Goal: Task Accomplishment & Management: Complete application form

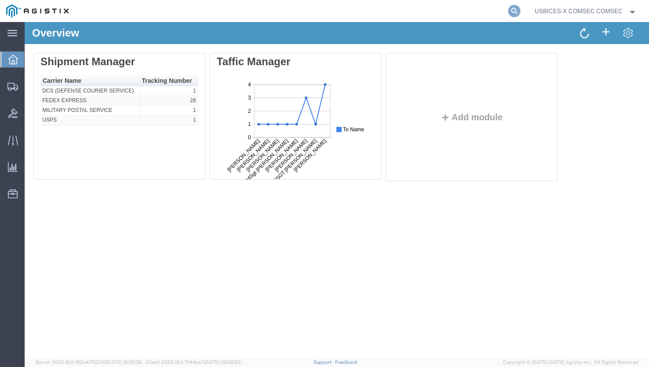
click at [513, 12] on icon at bounding box center [514, 11] width 12 height 12
click at [405, 15] on input "search" at bounding box center [374, 10] width 268 height 21
paste input "55430808"
type input "55430808"
click at [510, 8] on icon at bounding box center [514, 11] width 12 height 12
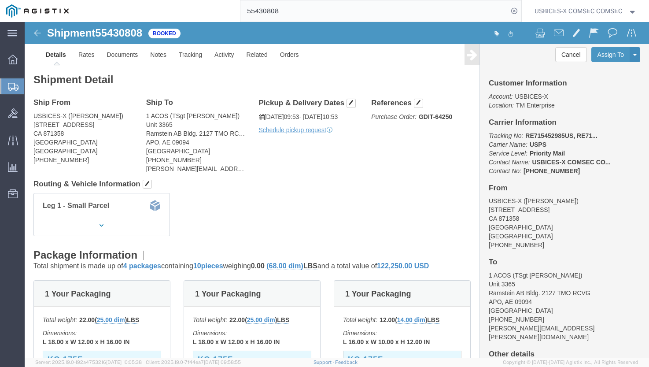
click link "Clone Shipment"
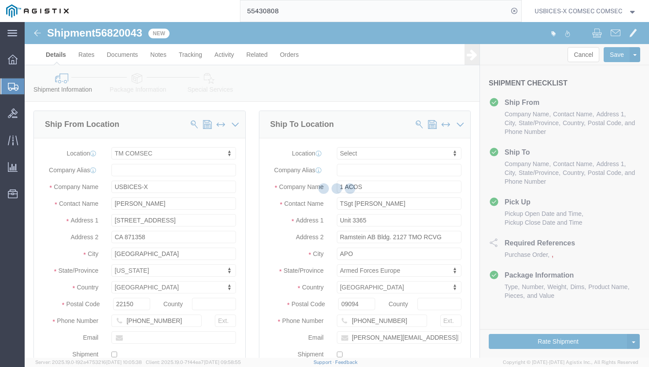
select select "59251"
select select
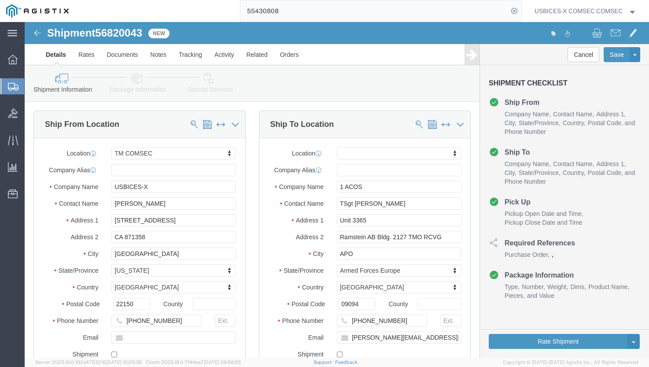
click span "56820043"
copy span "56820043"
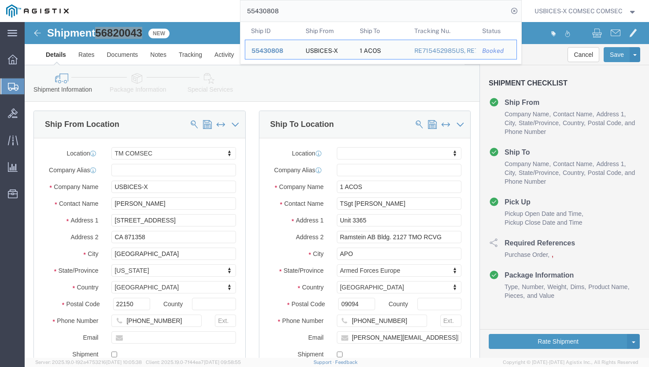
drag, startPoint x: 268, startPoint y: 7, endPoint x: 194, endPoint y: 4, distance: 74.0
click at [194, 4] on div "55430808 Ship ID Ship From Ship To Tracking Nu. Status Ship ID 55430808 Ship Fr…" at bounding box center [298, 11] width 446 height 22
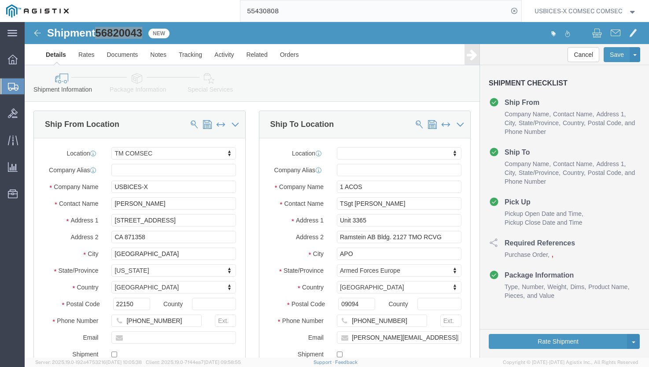
paste input "4573013"
type input "54573013"
click at [511, 12] on icon at bounding box center [514, 11] width 12 height 12
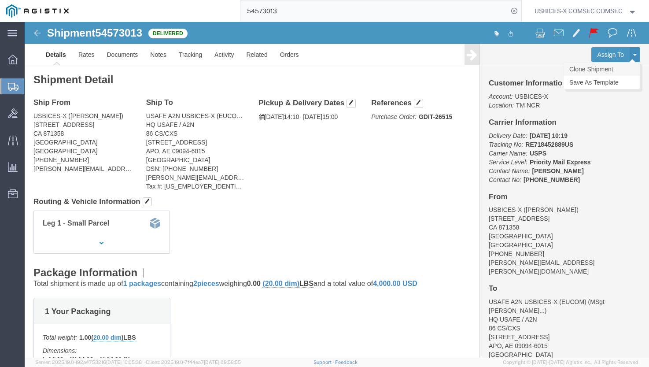
click link "Clone Shipment"
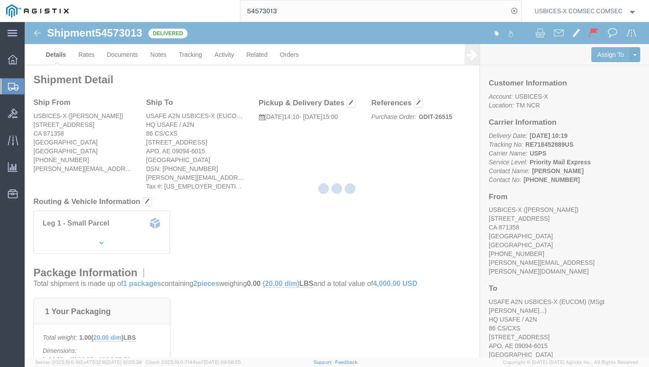
select select "59251"
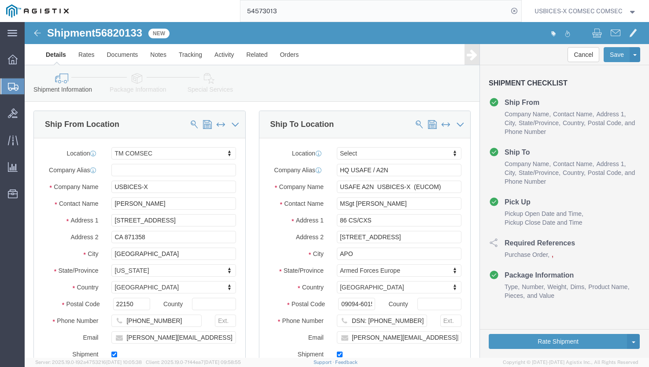
click span "56820133"
copy span "56820133"
click input "christopher.sims.12@us.af.mil"
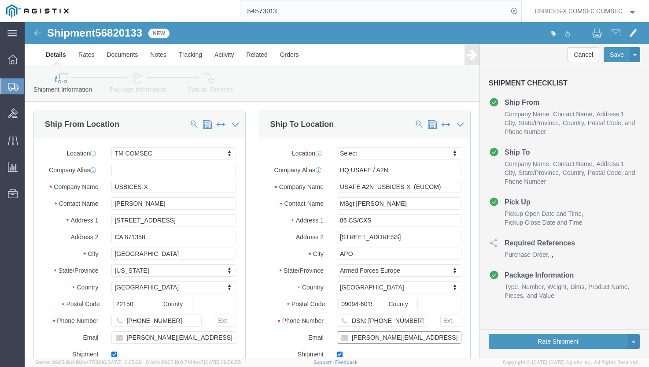
click input "christopher.sims.12@us.af.mil"
paste input "MSgt Jonathan Cruzmartinez"
type input "MSgt Jonathan Cruzmartinez"
click div "Location Select Select My Profile Location Master Location San Antonio TM AFGHA…"
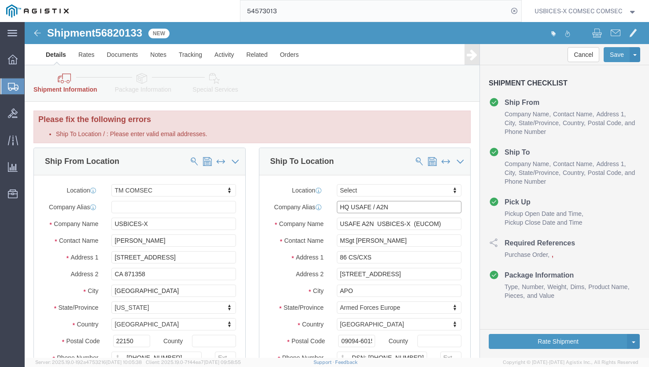
click input "HQ USAFE / A2N"
click input "MSgt Christopher Sims"
paste input "Jonathan Cruzmartinez"
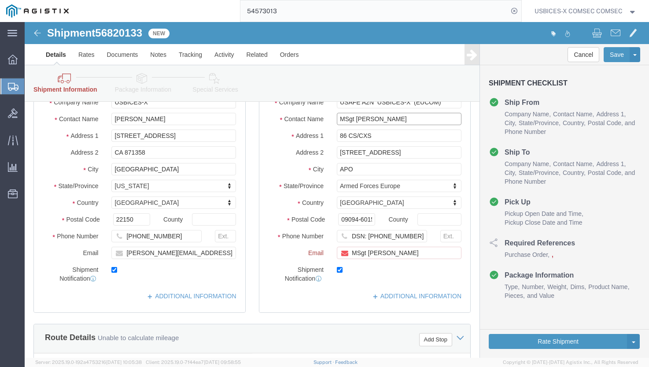
scroll to position [132, 0]
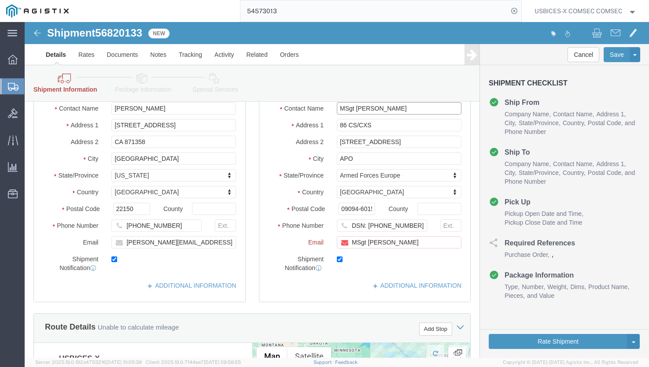
type input "MSgt Jonathan Cruzmartinez"
drag, startPoint x: 410, startPoint y: 219, endPoint x: 279, endPoint y: 208, distance: 131.6
click div "Location Select Select My Profile Location Master Location San Antonio TM AFGHA…"
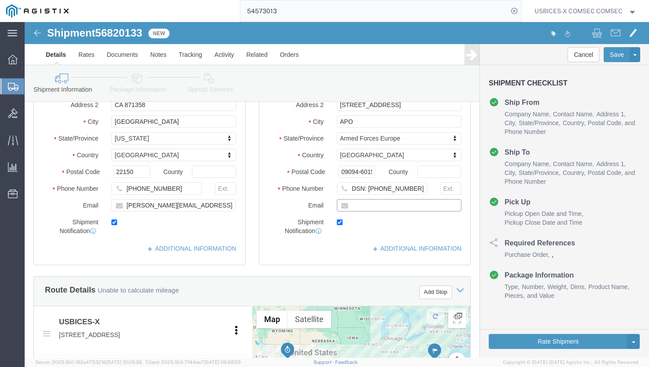
scroll to position [95, 0]
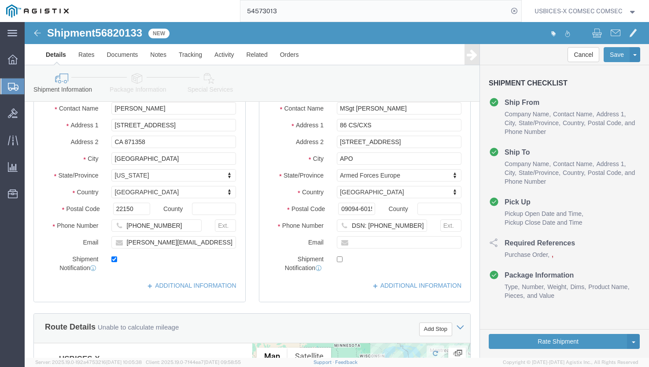
checkbox input "false"
click input "Ship To Location / : Please enter valid email addresses."
paste input "jonathan.cruzmartinez@us.af.mil"
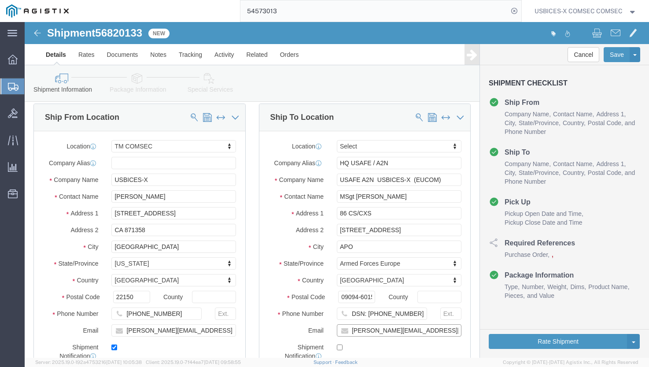
scroll to position [51, 0]
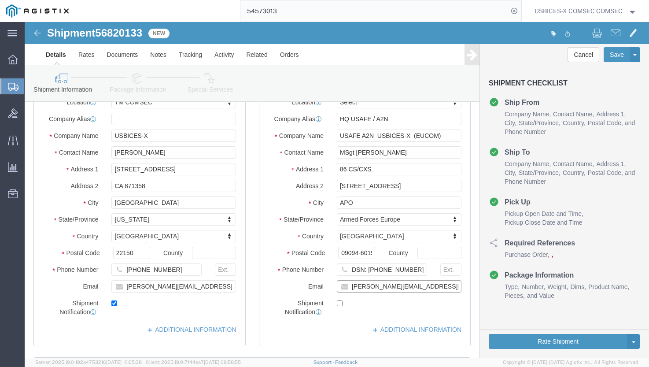
type input "jonathan.cruzmartinez@us.af.mil"
checkbox input "true"
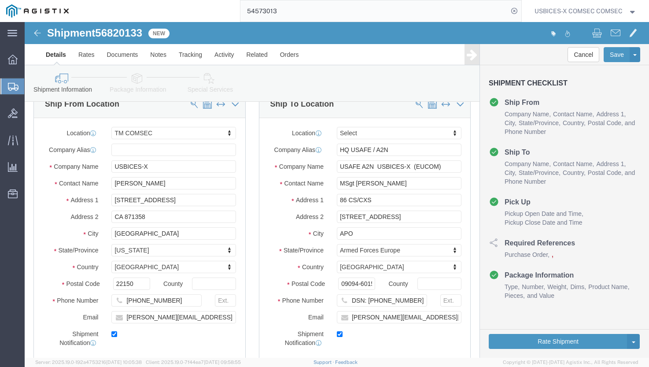
scroll to position [7, 0]
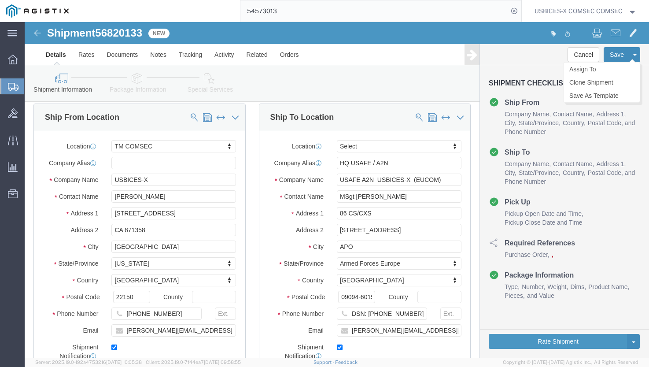
click button "Save"
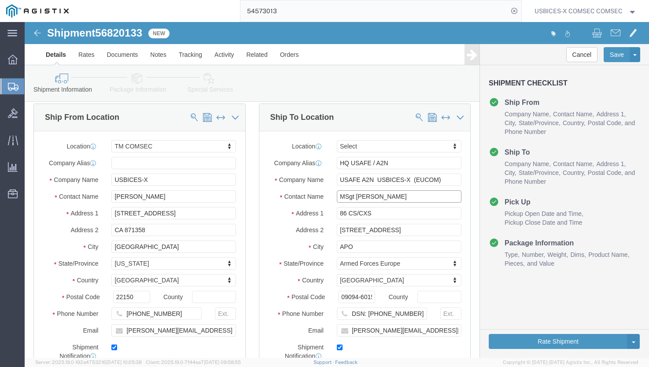
click input "MSgt Jonathan Cruzmartinez"
click span "56820133"
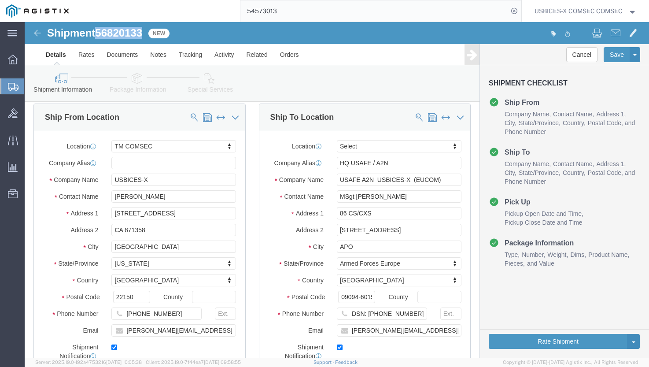
copy span "56820133"
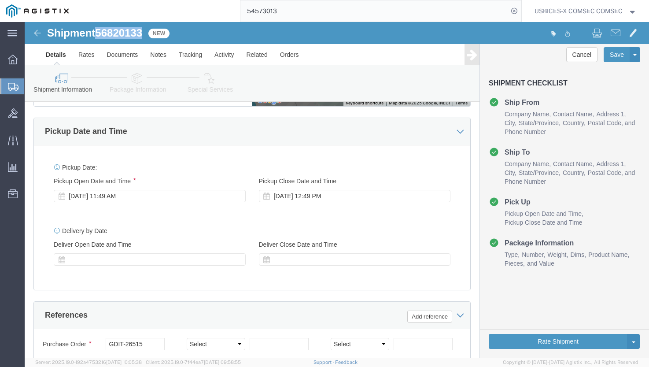
scroll to position [447, 0]
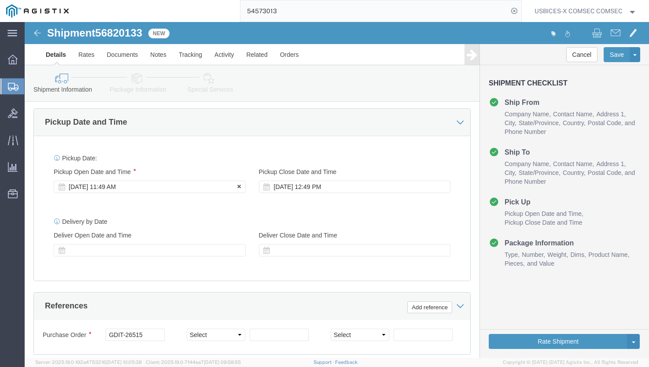
click div "Sep 15 2025 11:49 AM"
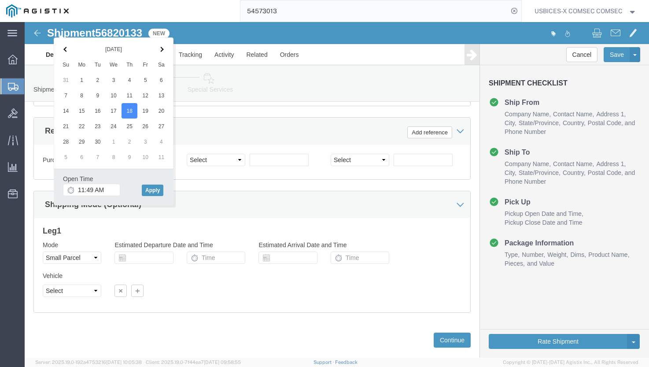
scroll to position [656, 0]
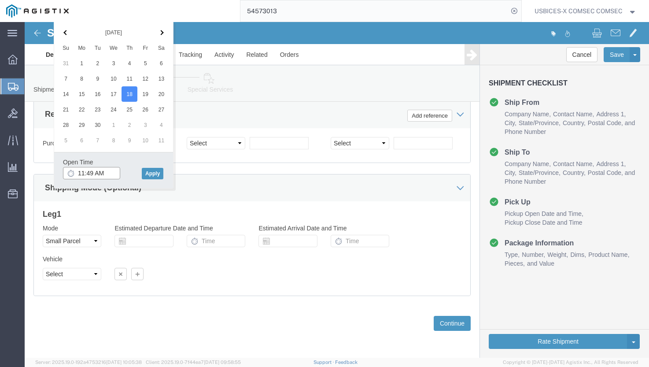
drag, startPoint x: 84, startPoint y: 131, endPoint x: 33, endPoint y: 129, distance: 51.5
click div "Open Time 11:49 AM Sep 18 2025 11:49 AM - Sep 18 2025 11:49 AM Cancel Apply"
drag, startPoint x: 81, startPoint y: 132, endPoint x: 55, endPoint y: 132, distance: 26.9
click input "11:49 AM"
type input "01:30 PM:49 AM"
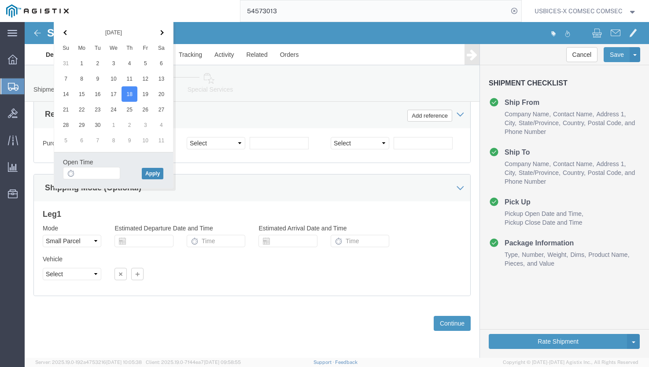
click button "Apply"
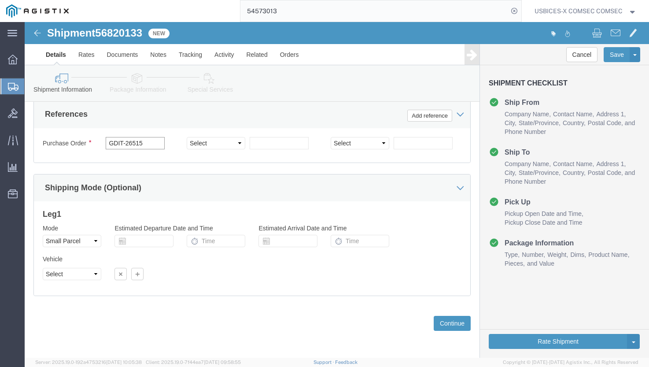
drag, startPoint x: 122, startPoint y: 120, endPoint x: 101, endPoint y: 119, distance: 21.2
click input "GDIT-26515"
type input "GDIT-79096"
click button "Continue"
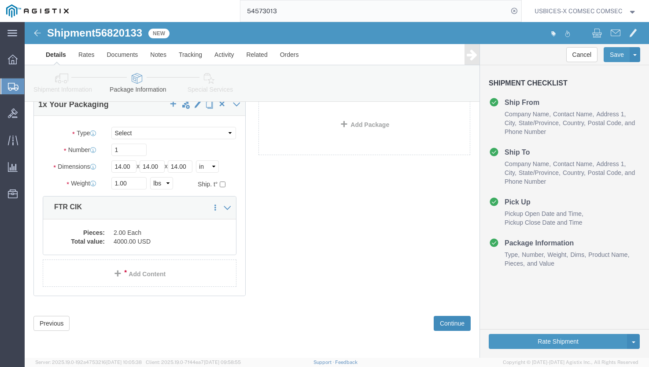
scroll to position [7, 0]
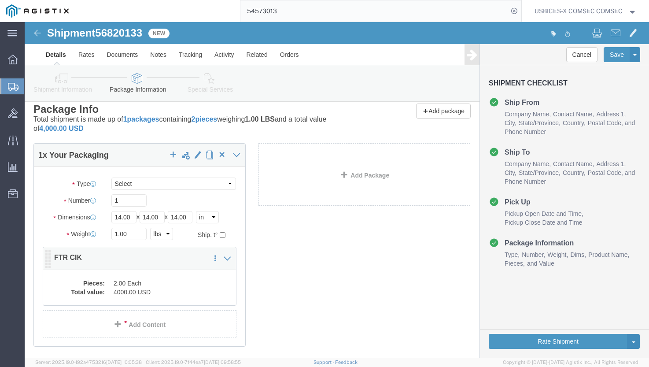
click dd "2.00 Each"
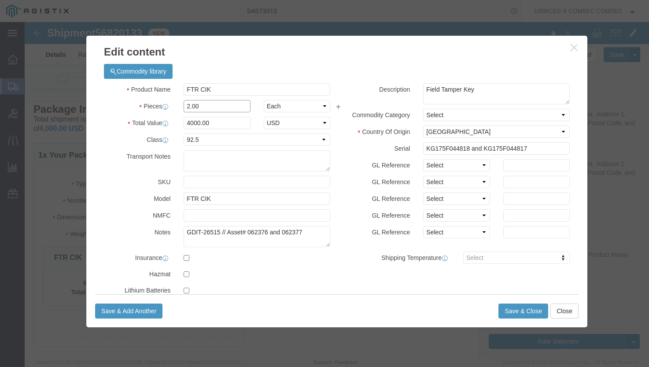
click input "2.00"
type input "8.00"
type input "16000"
click textarea
drag, startPoint x: 175, startPoint y: 207, endPoint x: 191, endPoint y: 212, distance: 17.4
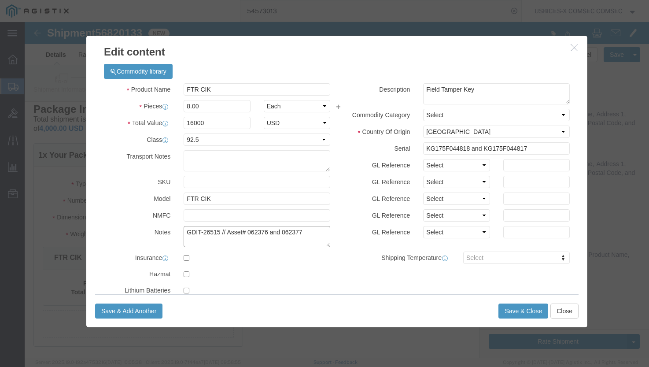
click textarea "GDIT-26515 // Asset# 062376 and 062377"
drag, startPoint x: 279, startPoint y: 207, endPoint x: 194, endPoint y: 209, distance: 85.8
click textarea "GDIT-26515 // Asset# 062376 and 062377"
type textarea "GDIT-79096"
drag, startPoint x: 504, startPoint y: 125, endPoint x: 370, endPoint y: 126, distance: 133.8
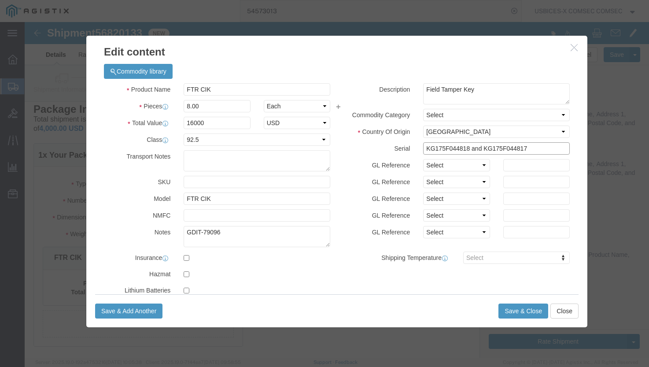
click div "Serial KG175F044818 and KG175F044817"
click button "Save & Close"
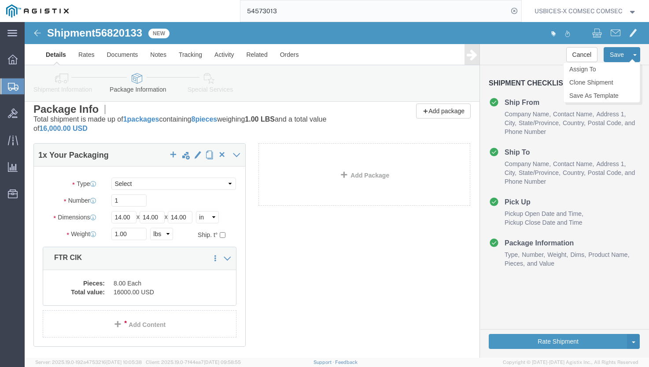
click button "Save"
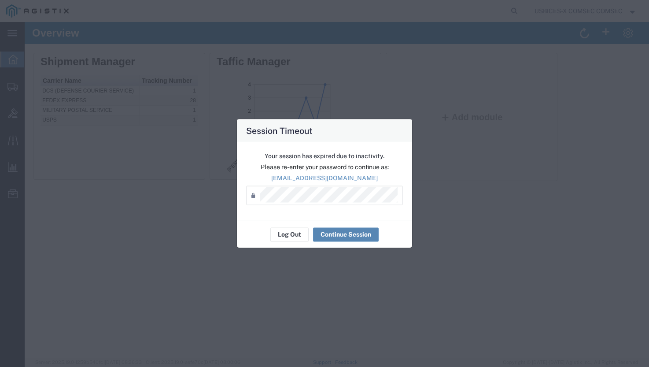
click at [343, 236] on button "Continue Session" at bounding box center [346, 234] width 66 height 14
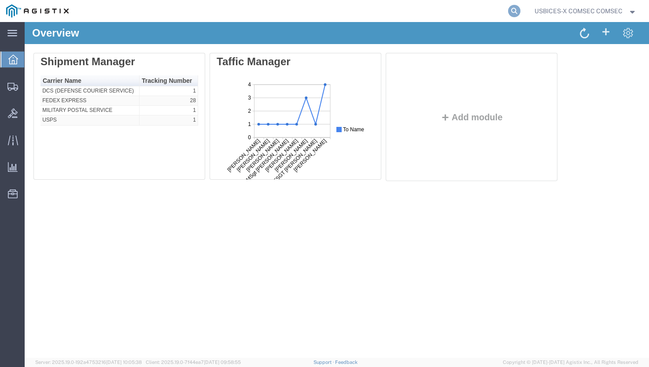
click at [515, 10] on icon at bounding box center [514, 11] width 12 height 12
click at [340, 11] on input "search" at bounding box center [374, 10] width 268 height 21
paste input "56820043"
type input "56820043"
click at [515, 7] on icon at bounding box center [514, 11] width 12 height 12
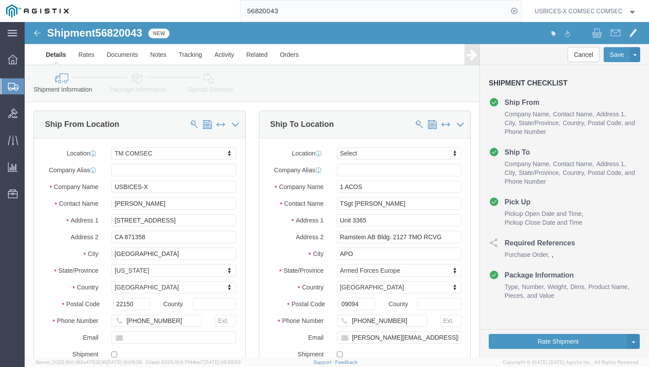
select select "59251"
select select
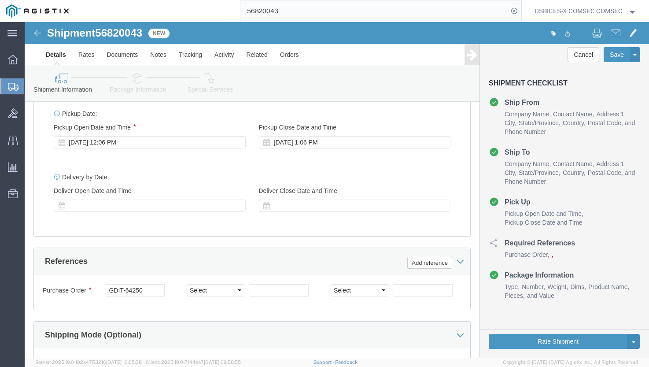
scroll to position [484, 0]
click div "[DATE] 12:06 PM"
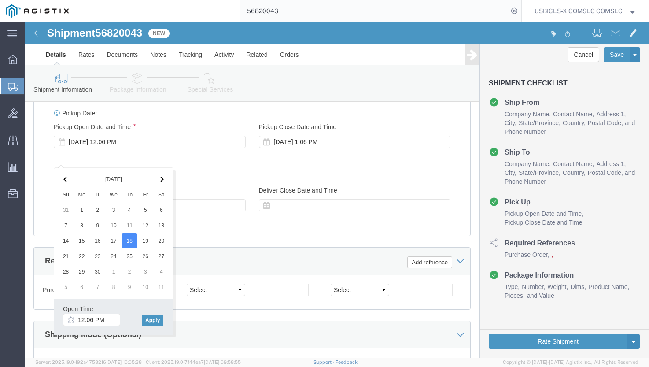
click div "Open Time 12:06 PM"
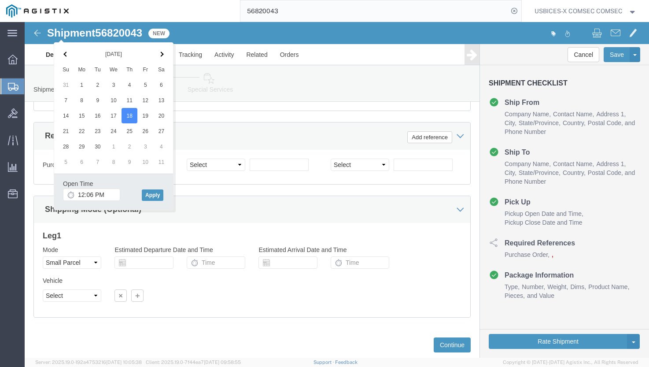
scroll to position [648, 0]
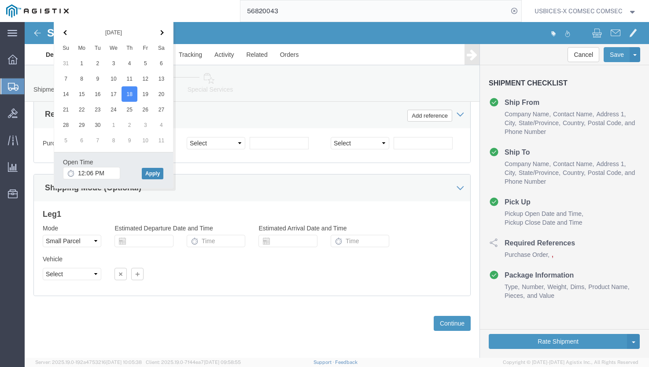
click button "Apply"
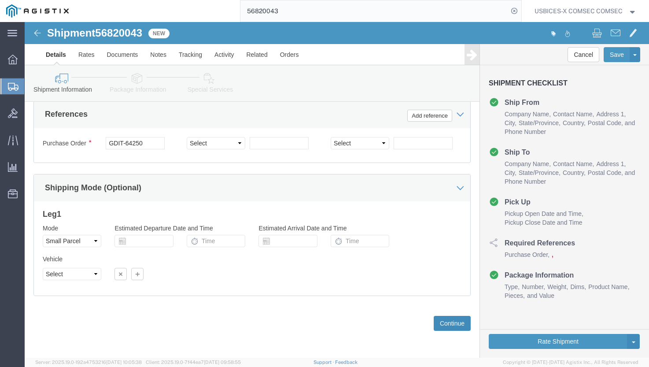
click button "Continue"
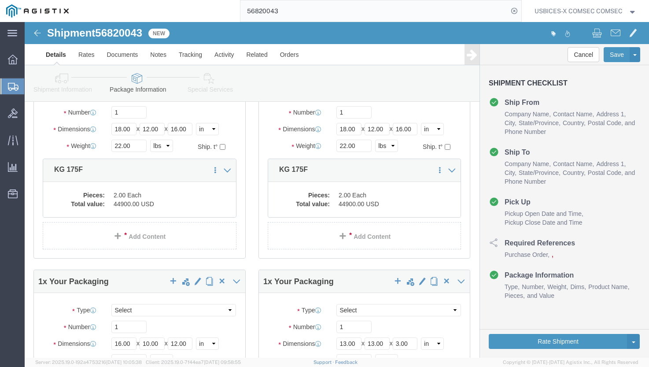
scroll to position [7, 0]
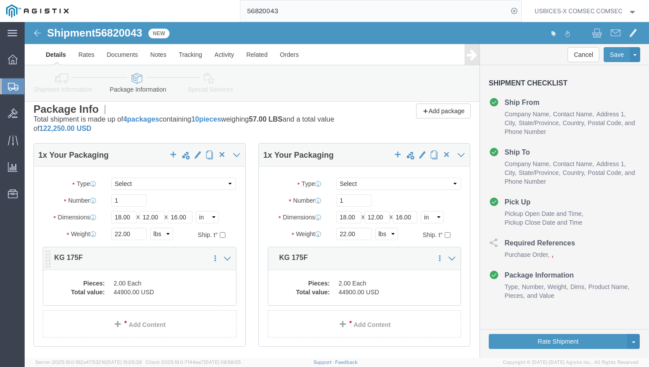
click dd "2.00 Each"
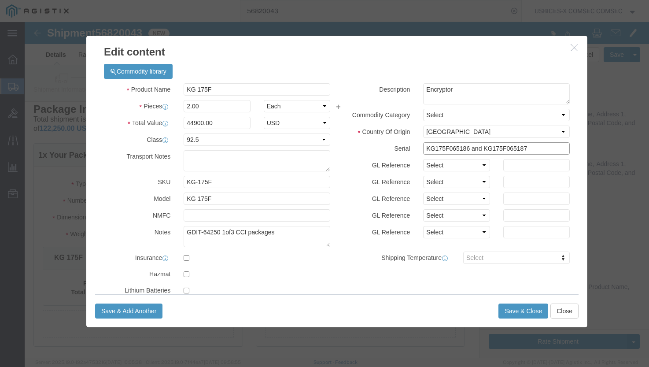
drag, startPoint x: 421, startPoint y: 128, endPoint x: 438, endPoint y: 125, distance: 17.5
click input "KG175F065186 and KG175F065187"
drag, startPoint x: 479, startPoint y: 125, endPoint x: 504, endPoint y: 125, distance: 25.1
click input "KG175F070560 and KG175F065187"
type input "KG175F070560 and KG175F070561"
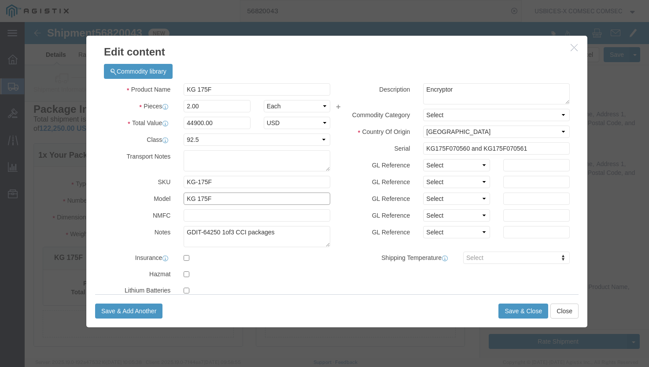
click input "KG 175F"
drag, startPoint x: 187, startPoint y: 176, endPoint x: 149, endPoint y: 169, distance: 39.4
click div "Product Name KG 175F Pieces 2.00 Select Bag Barrels 100Board Feet Bottle Box Bl…"
type input "KG1G-SM"
drag, startPoint x: 194, startPoint y: 101, endPoint x: 143, endPoint y: 93, distance: 52.5
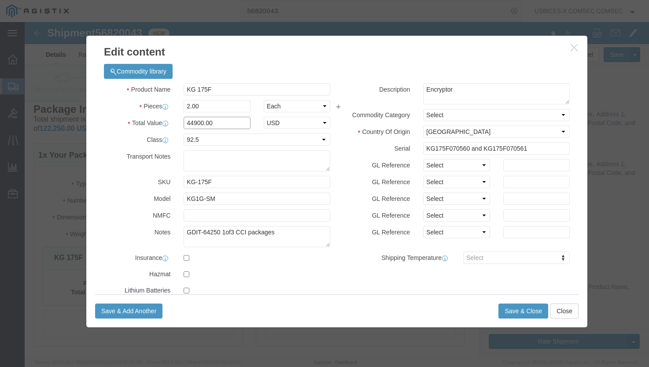
click div "Product Name KG 175F Pieces 2.00 Select Bag Barrels 100Board Feet Bottle Box Bl…"
type input "38900"
click textarea "GDIT-64250 1of3 CCI packages"
drag, startPoint x: 192, startPoint y: 211, endPoint x: 176, endPoint y: 210, distance: 15.9
click textarea "GDIT-64250 1of3 CCI packages"
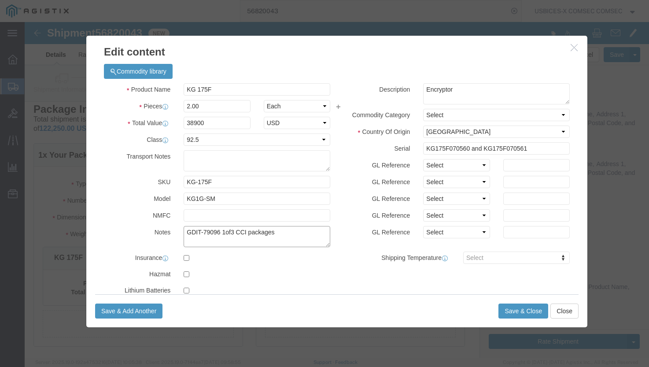
click textarea "GDIT-64250 1of3 CCI packages"
drag, startPoint x: 194, startPoint y: 211, endPoint x: 270, endPoint y: 210, distance: 75.7
click textarea "GDIT-64250 1of3 CCI packages"
paste textarea "RITM0119528"
click textarea "GDIT-64250 1of3 CCI packages"
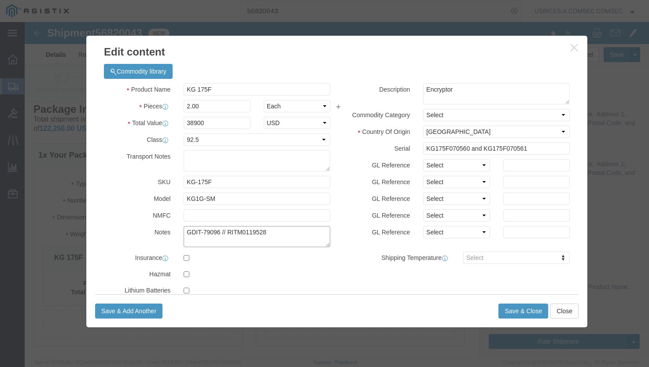
type textarea "GDIT-79096 // RITM0119528"
click textarea "Encryptor"
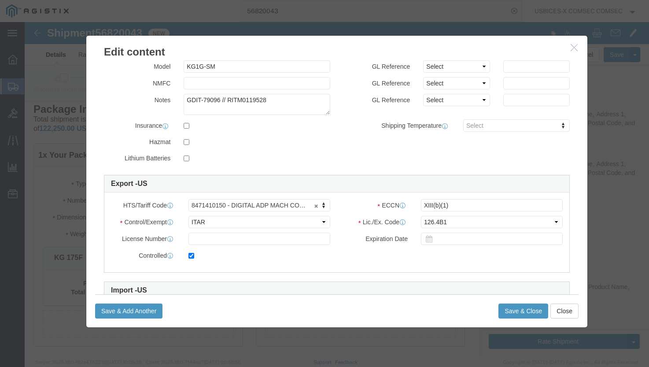
scroll to position [0, 0]
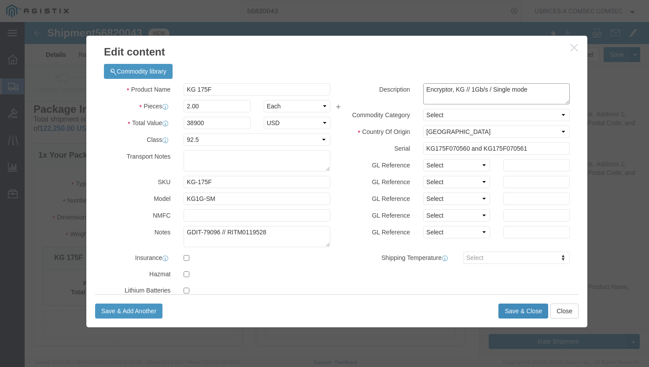
type textarea "Encryptor, KG // 1Gb/s / Single mode"
click button "Save & Close"
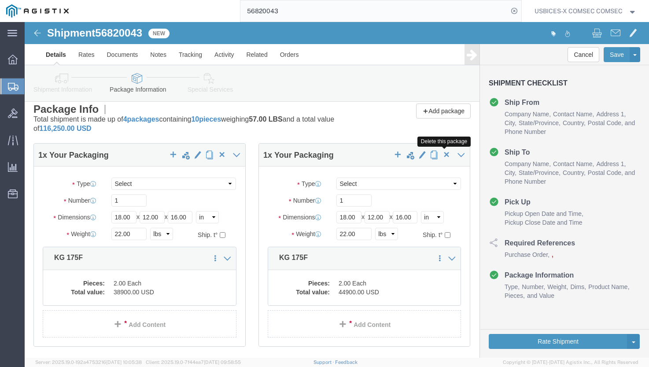
click span "button"
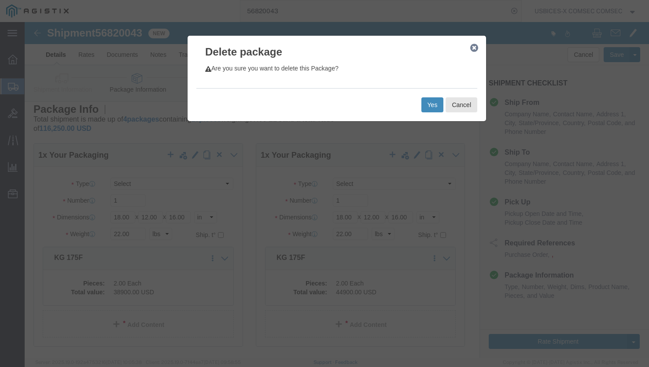
click button "Yes"
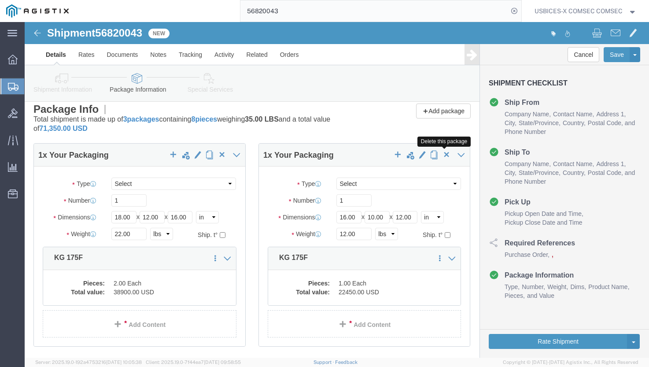
click span "button"
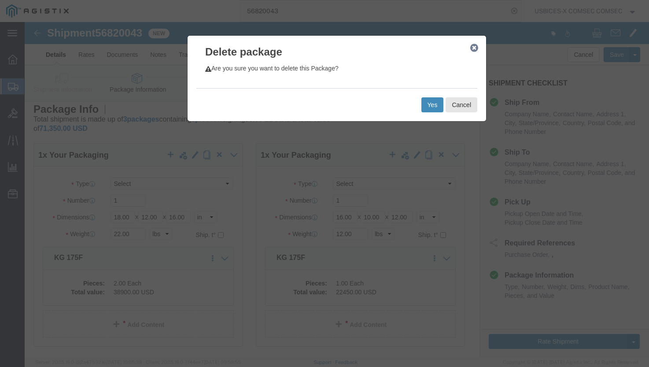
click button "Yes"
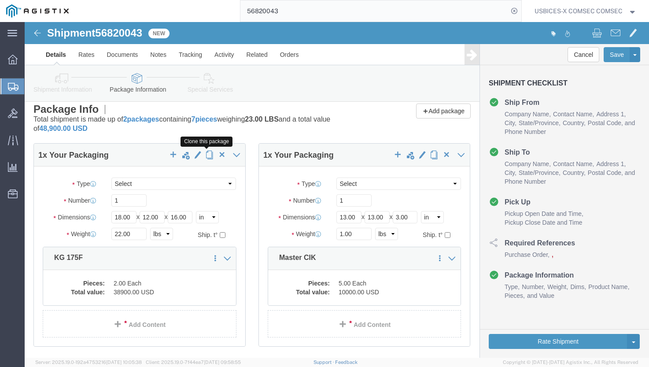
click span "button"
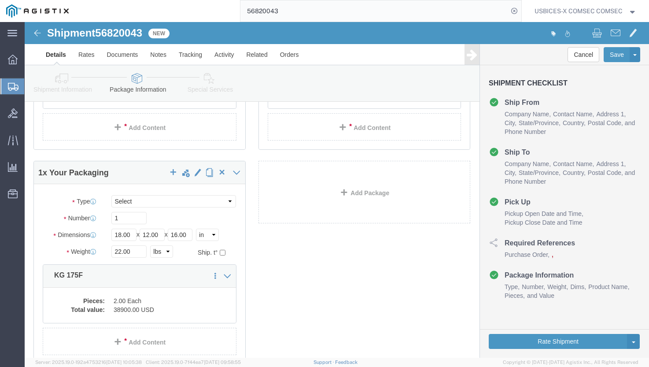
scroll to position [227, 0]
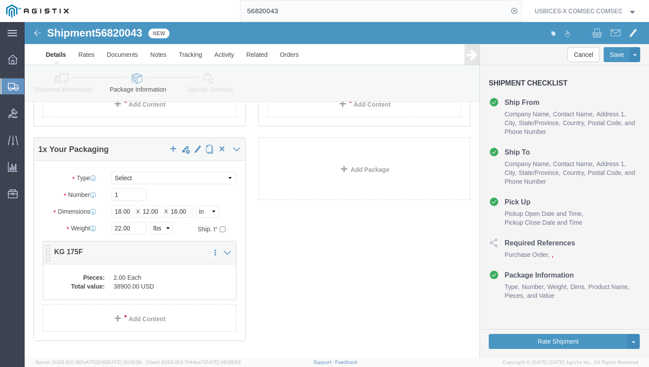
click dd "2.00 Each"
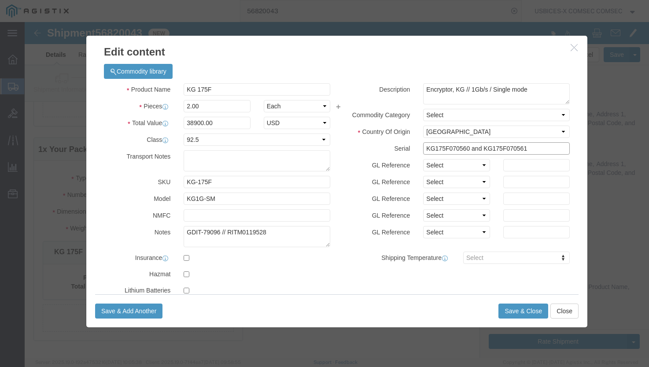
click input "KG175F070560 and KG175F070561"
click input "KG175F070562 and KG175F070561"
type input "KG175F070562 and KG175F070563"
click button "Save & Close"
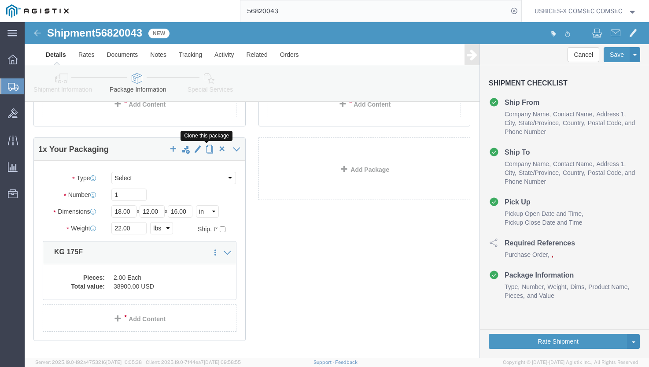
click span "button"
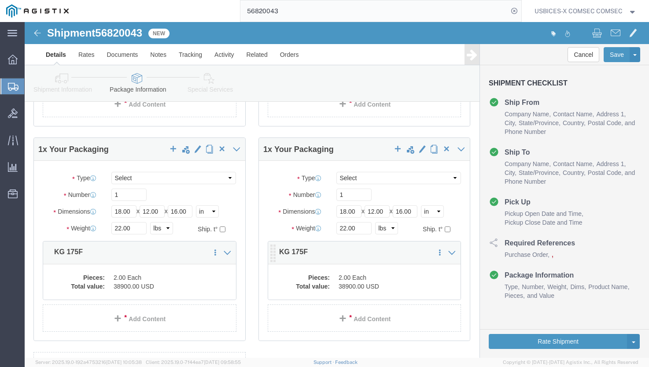
click dd "38900.00 USD"
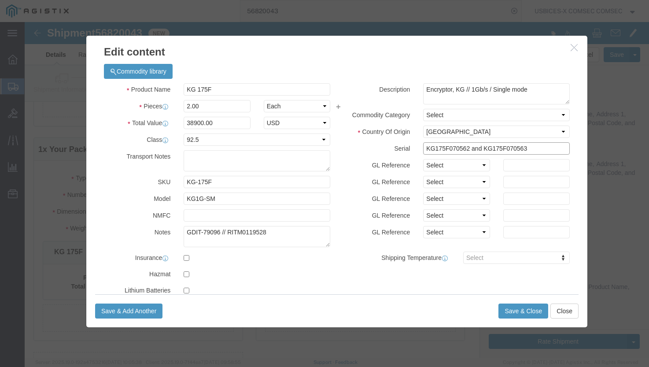
click input "KG175F070562 and KG175F070563"
click input "KG175F070564 and KG175F070563"
type input "KG175F070564 and KG175F070565"
click button "Save & Close"
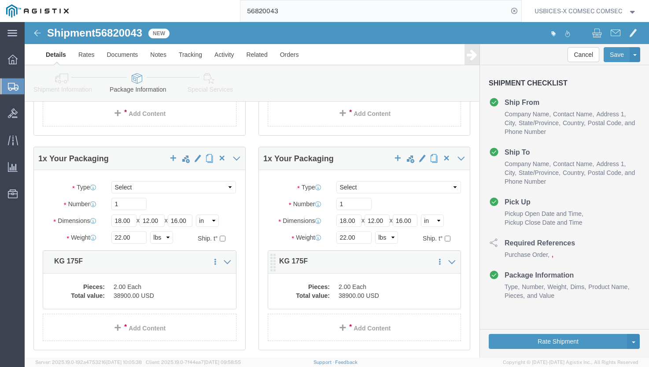
scroll to position [209, 0]
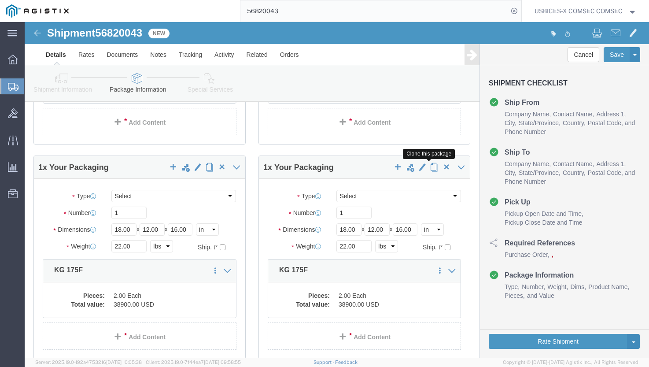
click span "button"
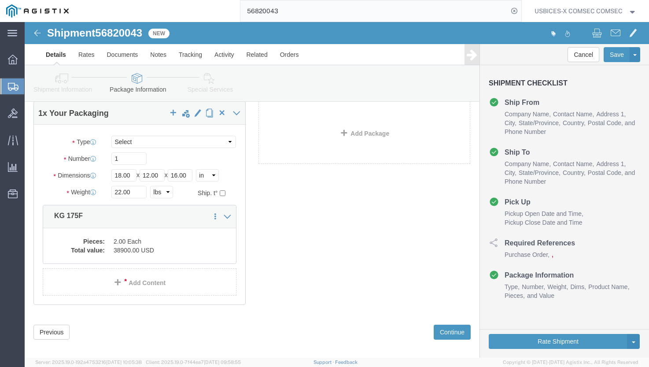
scroll to position [486, 0]
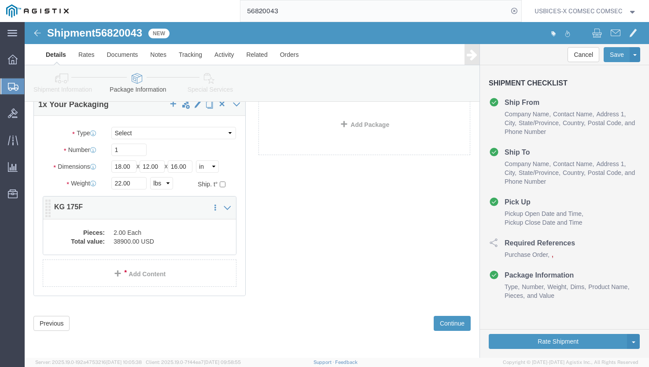
click dd "2.00 Each"
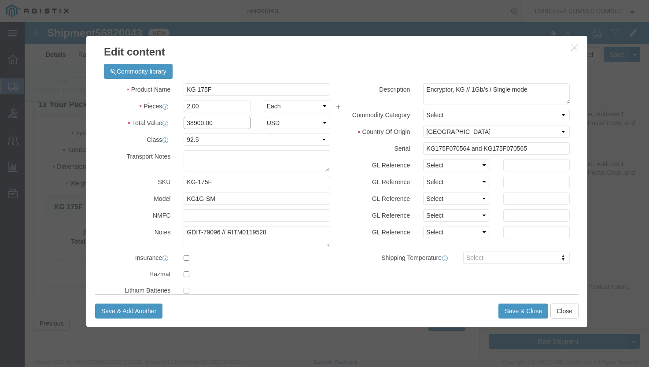
drag, startPoint x: 193, startPoint y: 99, endPoint x: -13, endPoint y: 81, distance: 207.1
click html "Shipment 56820043 New Details Rates Documents Notes Tracking Activity Related O…"
drag, startPoint x: 191, startPoint y: 175, endPoint x: 172, endPoint y: 176, distance: 19.4
click input "KG1G-SM"
type input "KG100"
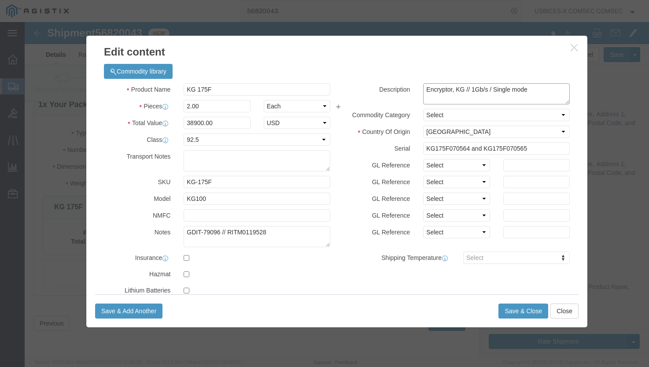
drag, startPoint x: 444, startPoint y: 66, endPoint x: 451, endPoint y: 66, distance: 7.1
click textarea "Encryptor, KG // 1Gb/s / Single mode"
drag, startPoint x: 509, startPoint y: 65, endPoint x: 467, endPoint y: 63, distance: 41.9
click textarea "Encryptor, KG // 1Gb/s / Single mode"
type textarea "Encryptor, KG // 100 Mb/s"
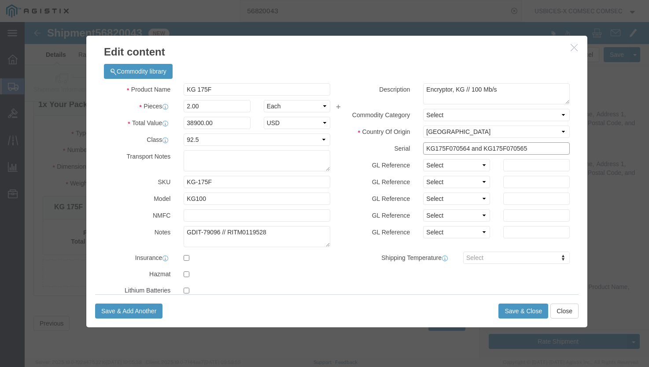
drag, startPoint x: 422, startPoint y: 126, endPoint x: 438, endPoint y: 123, distance: 16.2
click input "KG175F070564 and KG175F070565"
drag, startPoint x: 479, startPoint y: 125, endPoint x: 499, endPoint y: 125, distance: 20.7
click input "KG175F068995 and KG175F070565"
type input "KG175F068995 and KG175F068996"
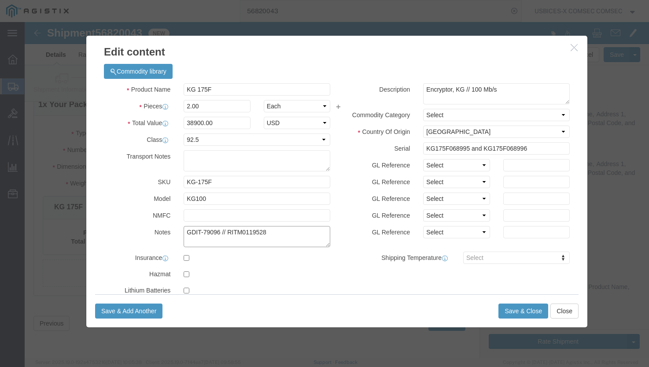
click textarea "GDIT-79096 // RITM0119528"
click button "Save & Close"
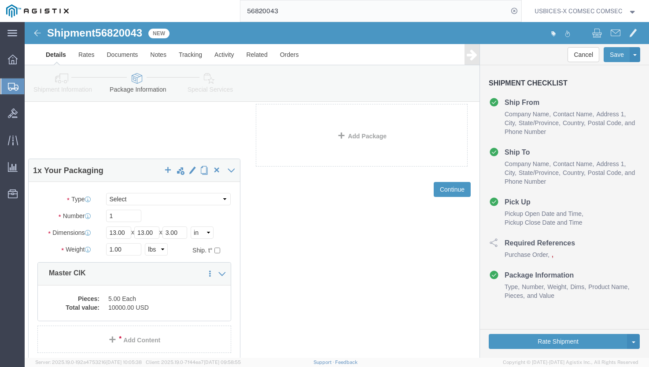
scroll to position [984, 0]
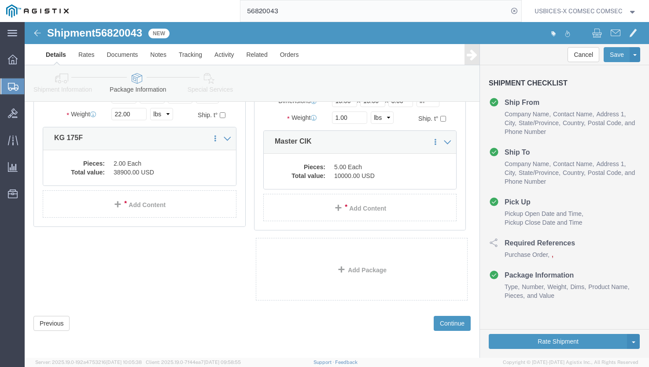
drag, startPoint x: 340, startPoint y: 140, endPoint x: 338, endPoint y: 17, distance: 123.2
click form "Shipment 56820043 New Details Rates Documents Notes Tracking Activity Related O…"
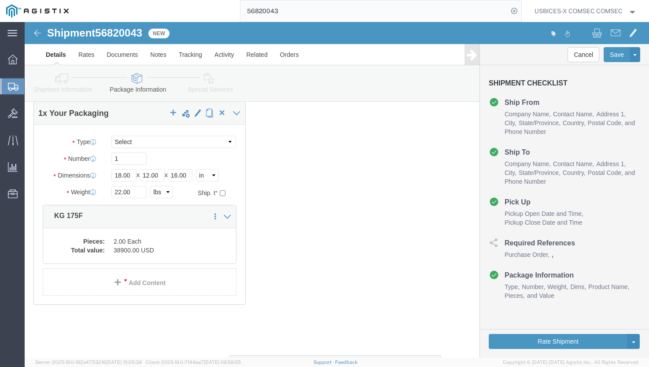
scroll to position [513, 0]
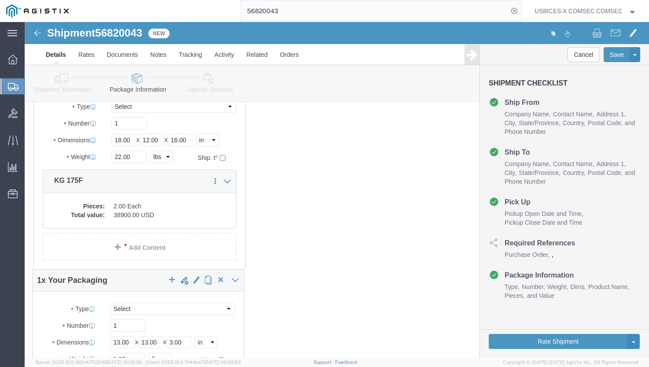
drag, startPoint x: 341, startPoint y: 128, endPoint x: 117, endPoint y: 254, distance: 256.1
click div "1 x Your Packaging Package Type Select Envelope Large Box Medium Box PAK Rack S…"
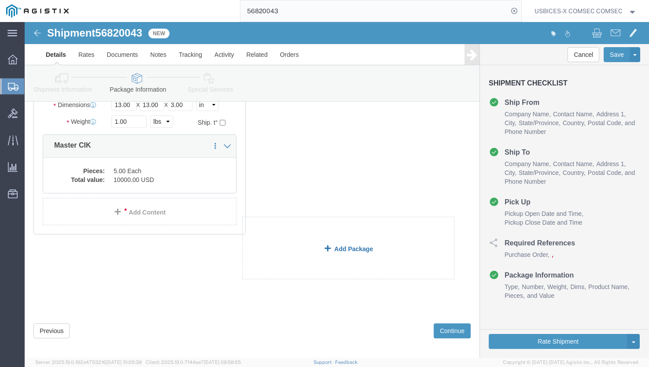
scroll to position [486, 0]
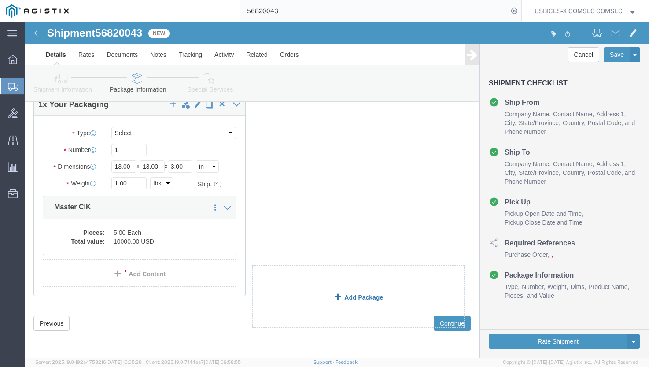
drag, startPoint x: 321, startPoint y: 240, endPoint x: 318, endPoint y: 275, distance: 34.9
click link "Add Package"
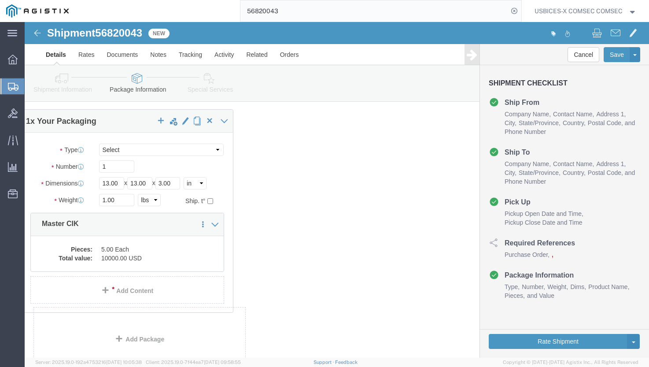
drag, startPoint x: 344, startPoint y: 85, endPoint x: 109, endPoint y: 102, distance: 235.6
click div "1 x Your Packaging Package Type Select Envelope Large Box Medium Box PAK Rack S…"
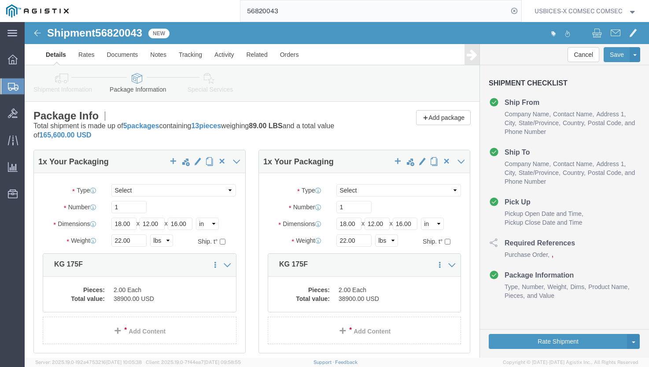
scroll to position [0, 0]
click button "Save"
